Goal: Task Accomplishment & Management: Manage account settings

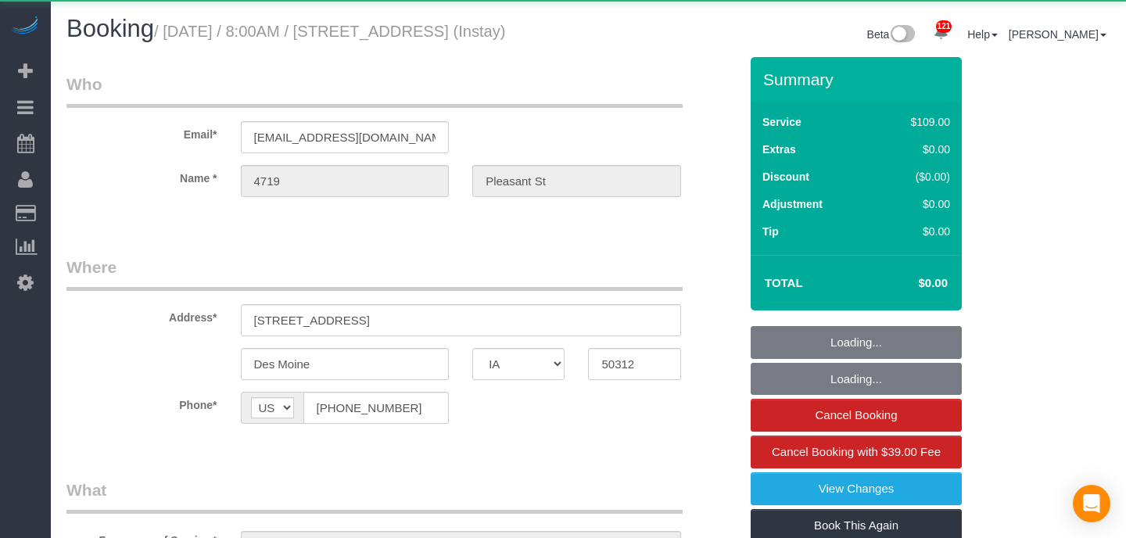
select select "IA"
select select "2"
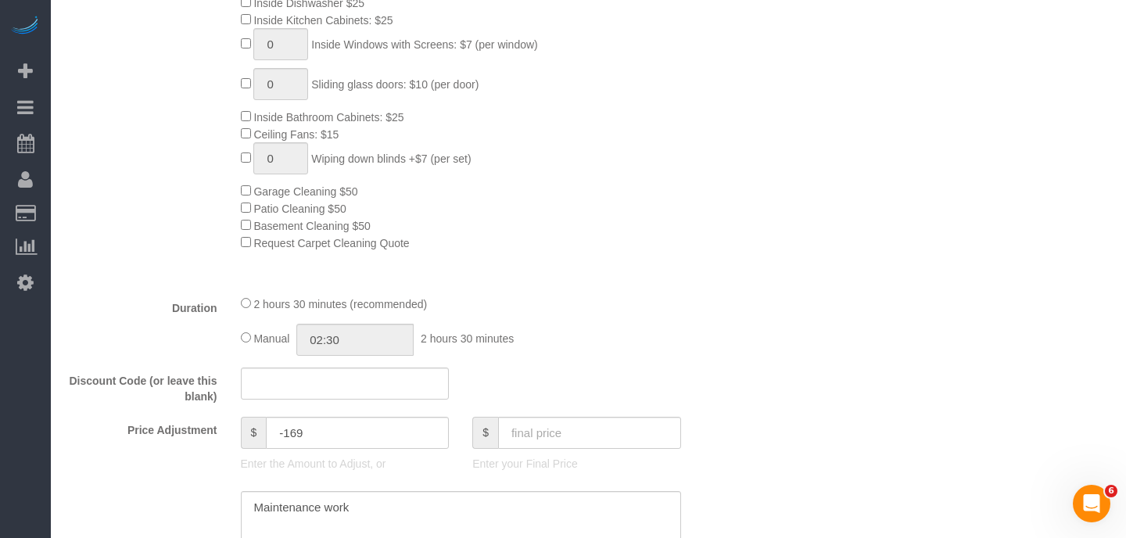
scroll to position [812, 0]
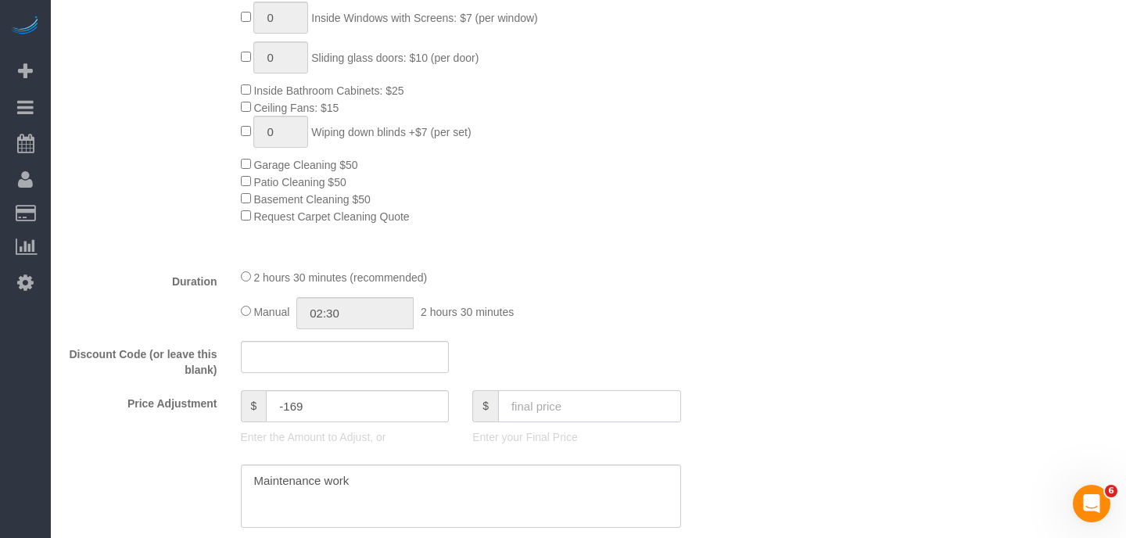
click at [510, 402] on input "text" at bounding box center [589, 406] width 183 height 32
type input "140"
type input "-29"
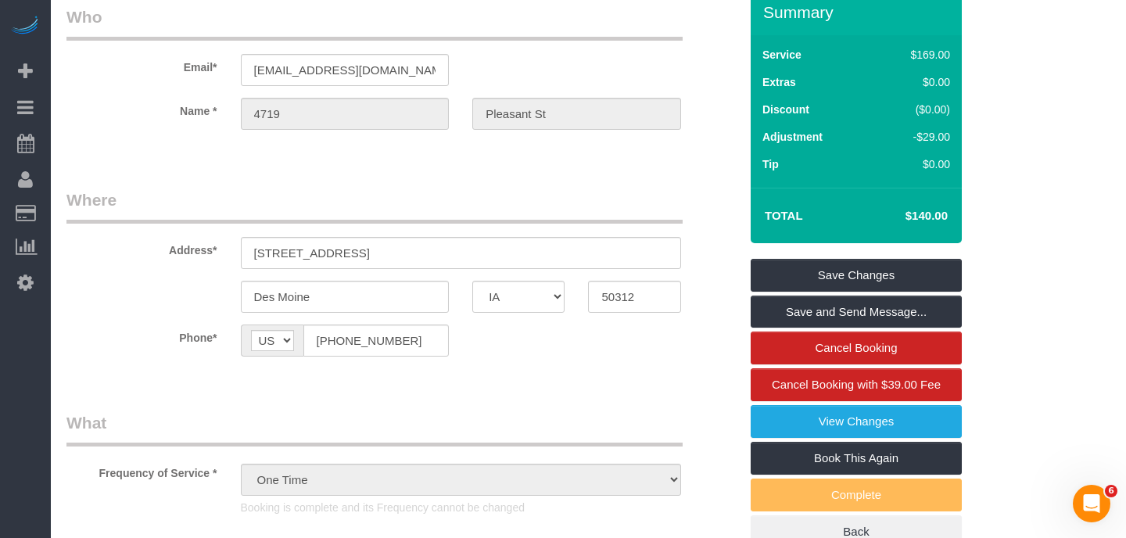
scroll to position [0, 0]
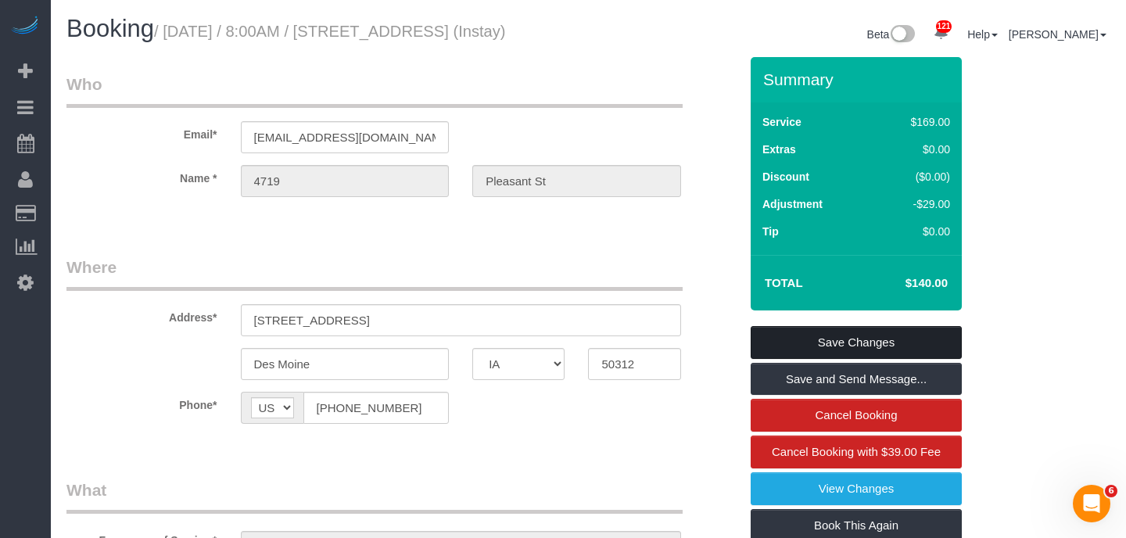
click at [847, 337] on link "Save Changes" at bounding box center [856, 342] width 211 height 33
